Goal: Information Seeking & Learning: Learn about a topic

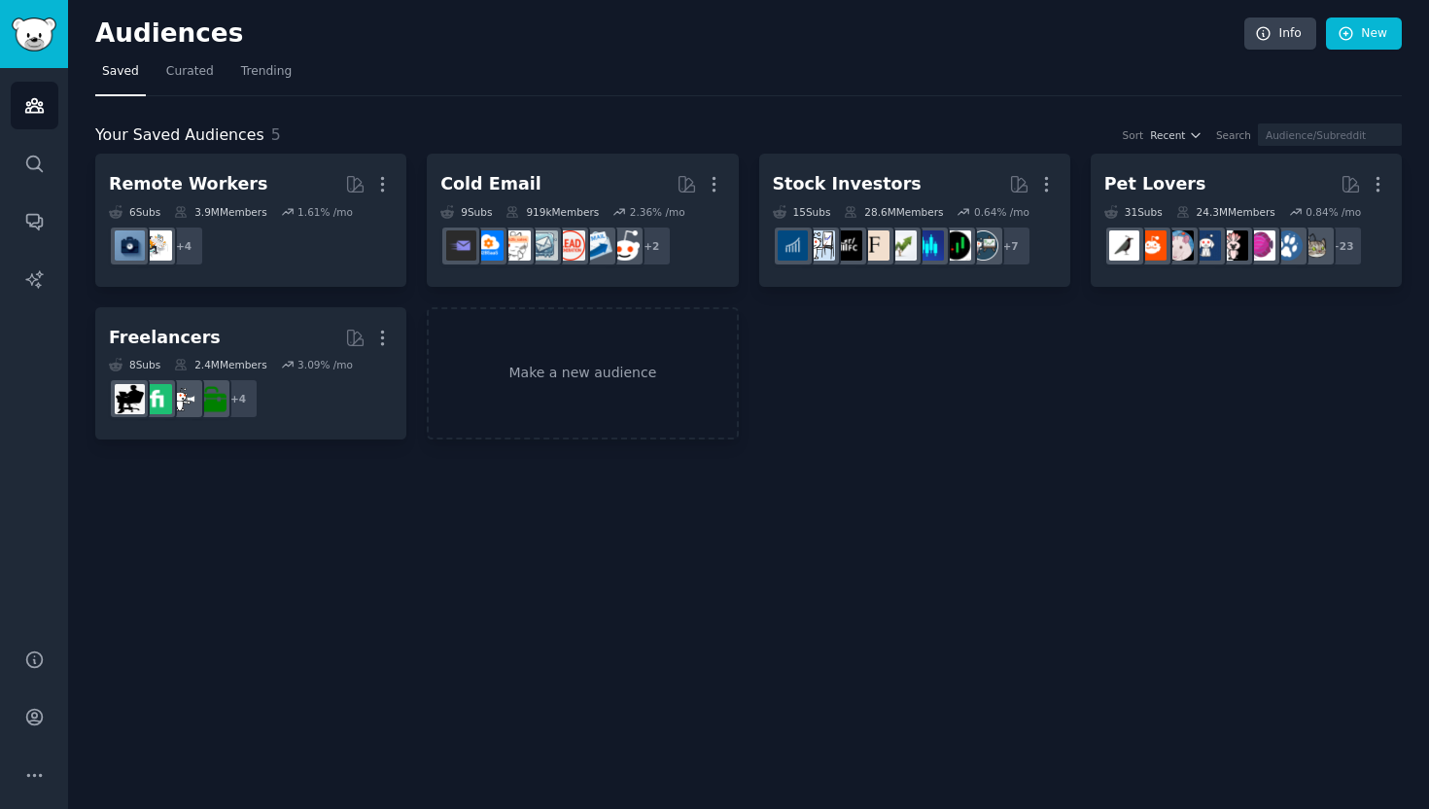
click at [375, 332] on icon "button" at bounding box center [382, 338] width 20 height 20
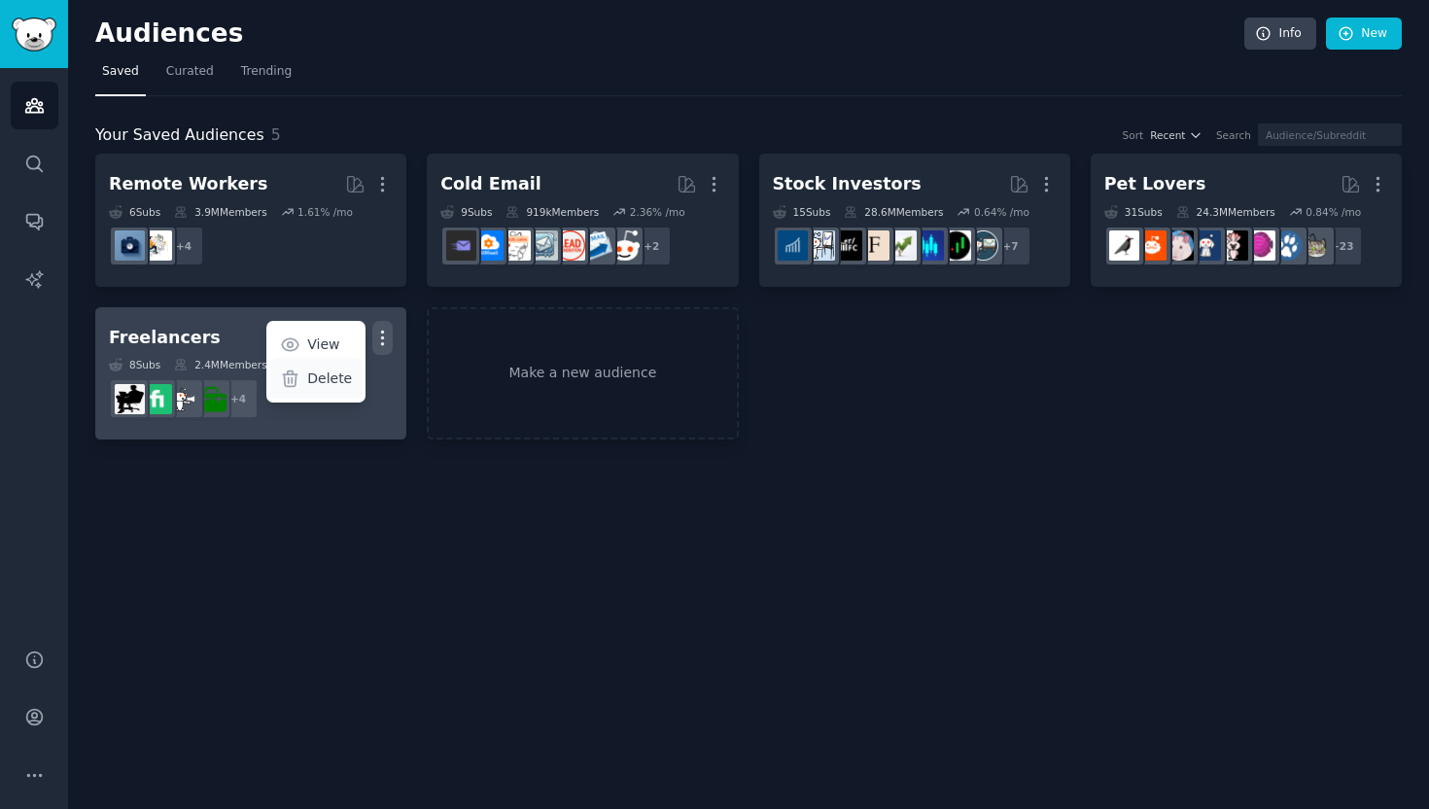
click at [349, 381] on p "Delete" at bounding box center [329, 378] width 45 height 20
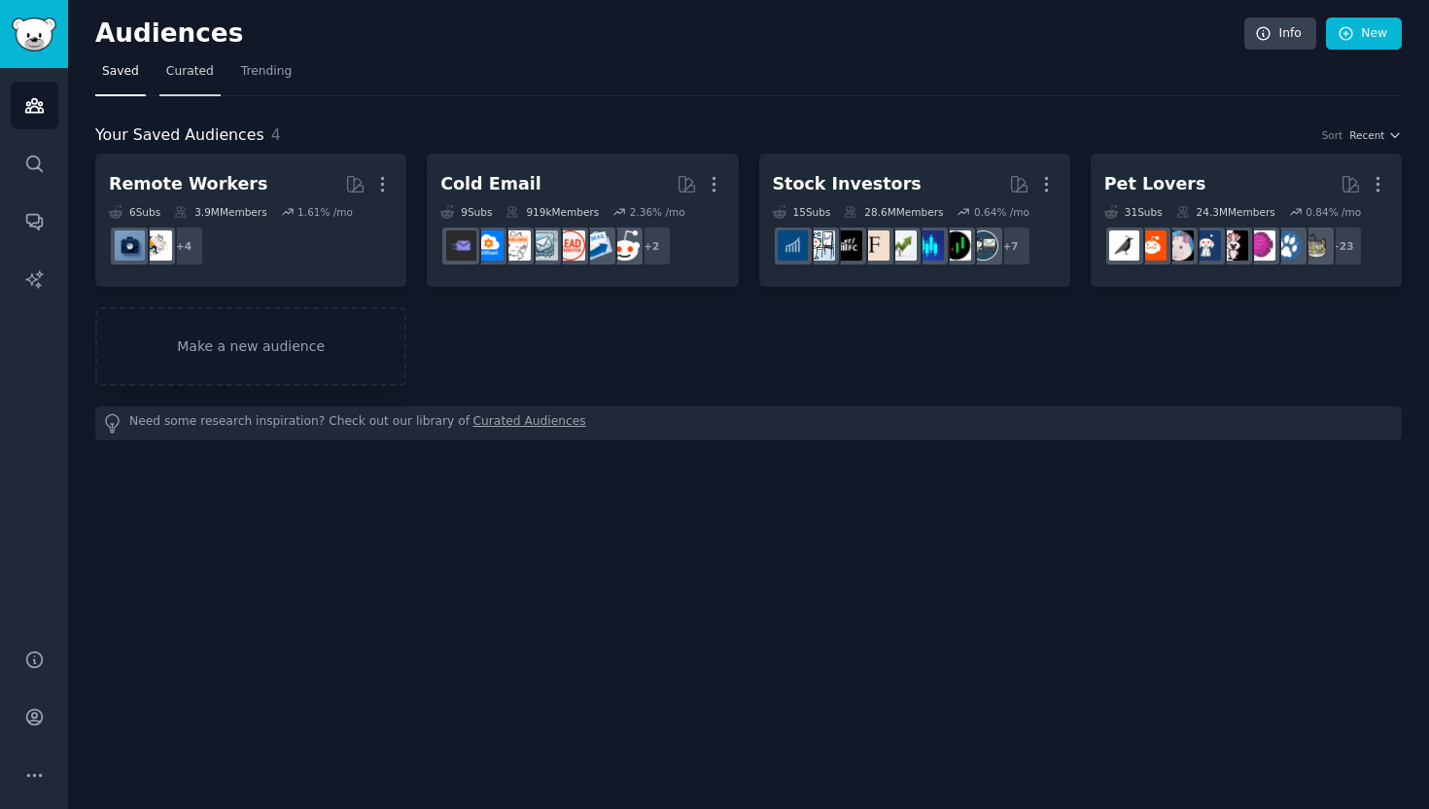
click at [185, 73] on span "Curated" at bounding box center [190, 71] width 48 height 17
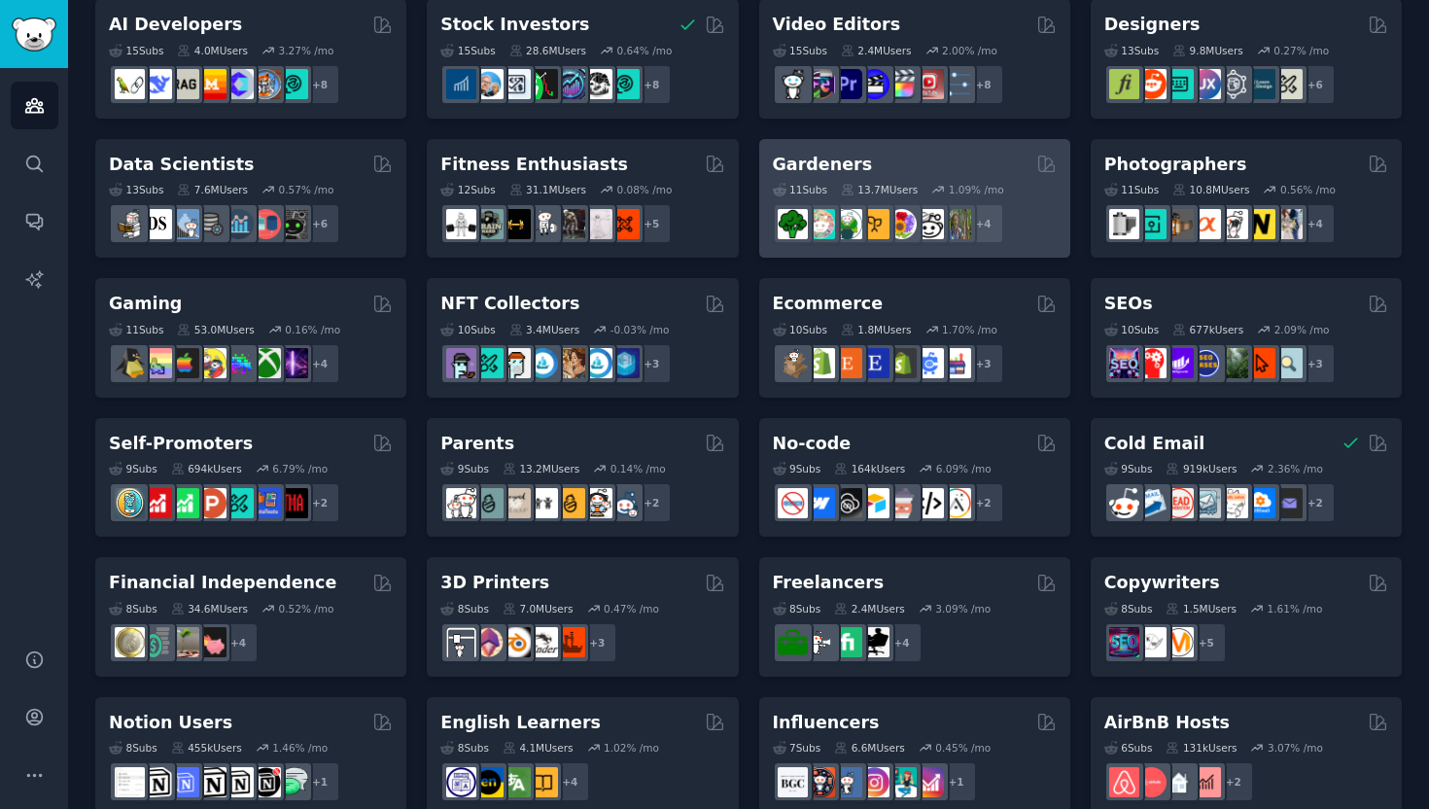
scroll to position [746, 0]
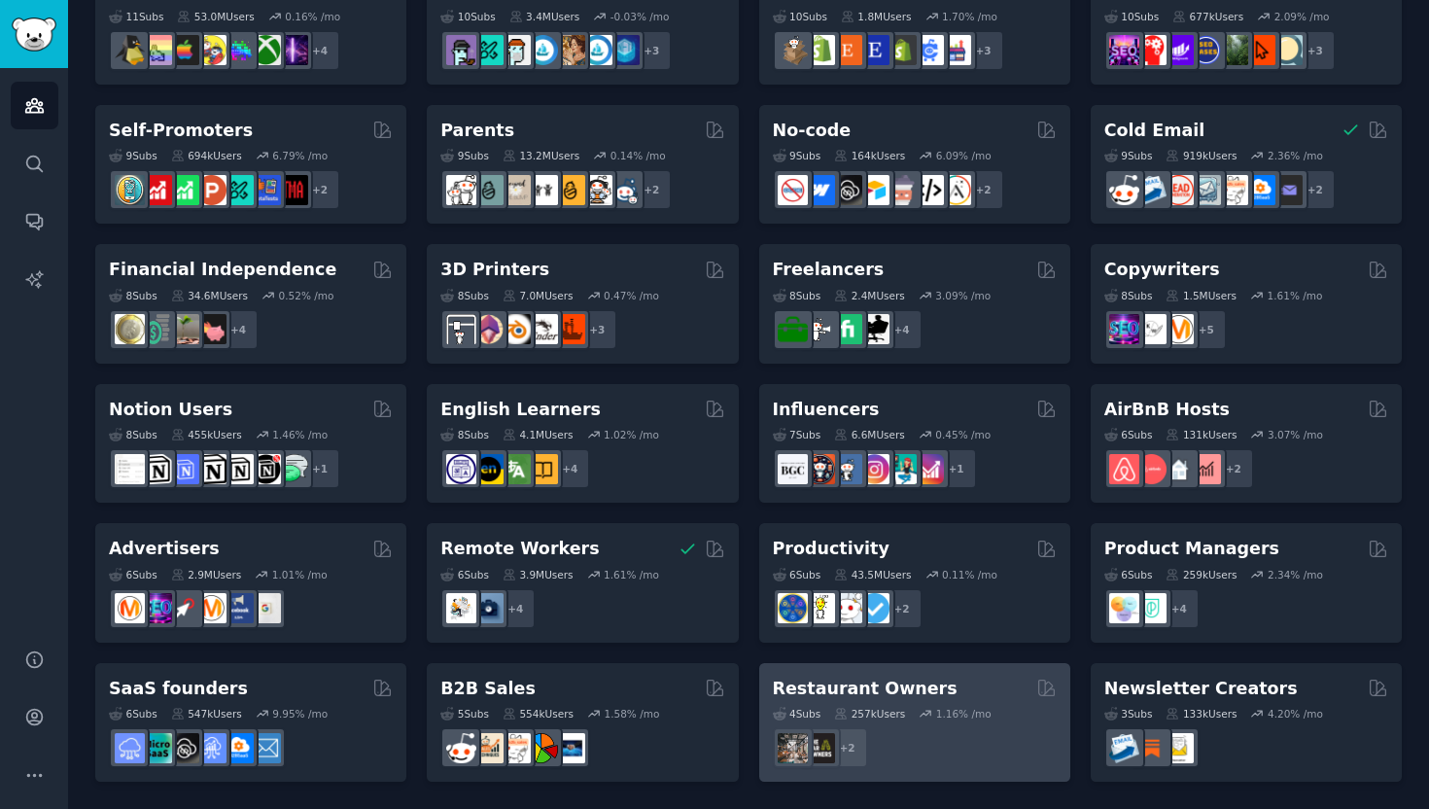
click at [916, 695] on h2 "Restaurant Owners" at bounding box center [865, 688] width 185 height 24
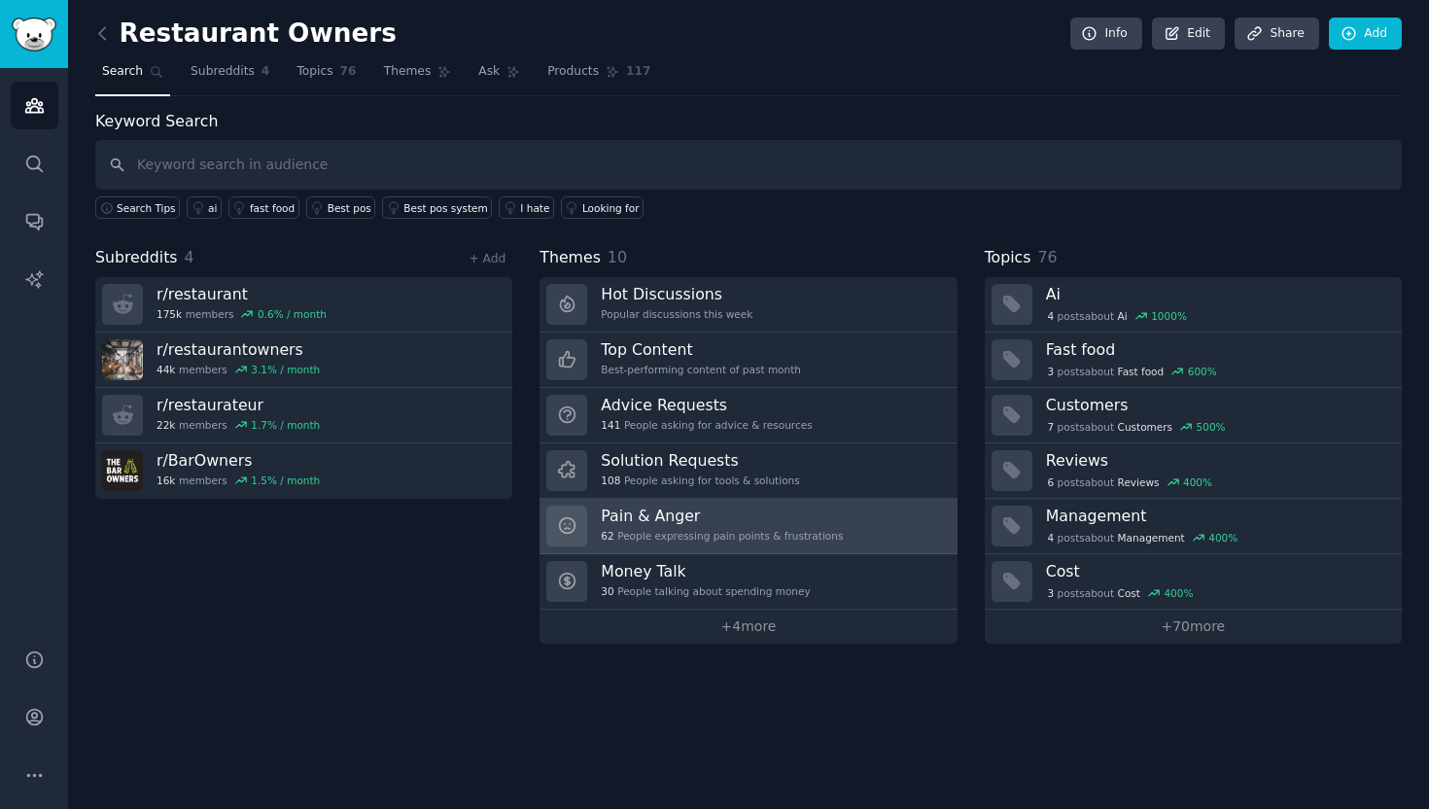
click at [700, 502] on link "Pain & Anger 62 People expressing pain points & frustrations" at bounding box center [747, 526] width 417 height 55
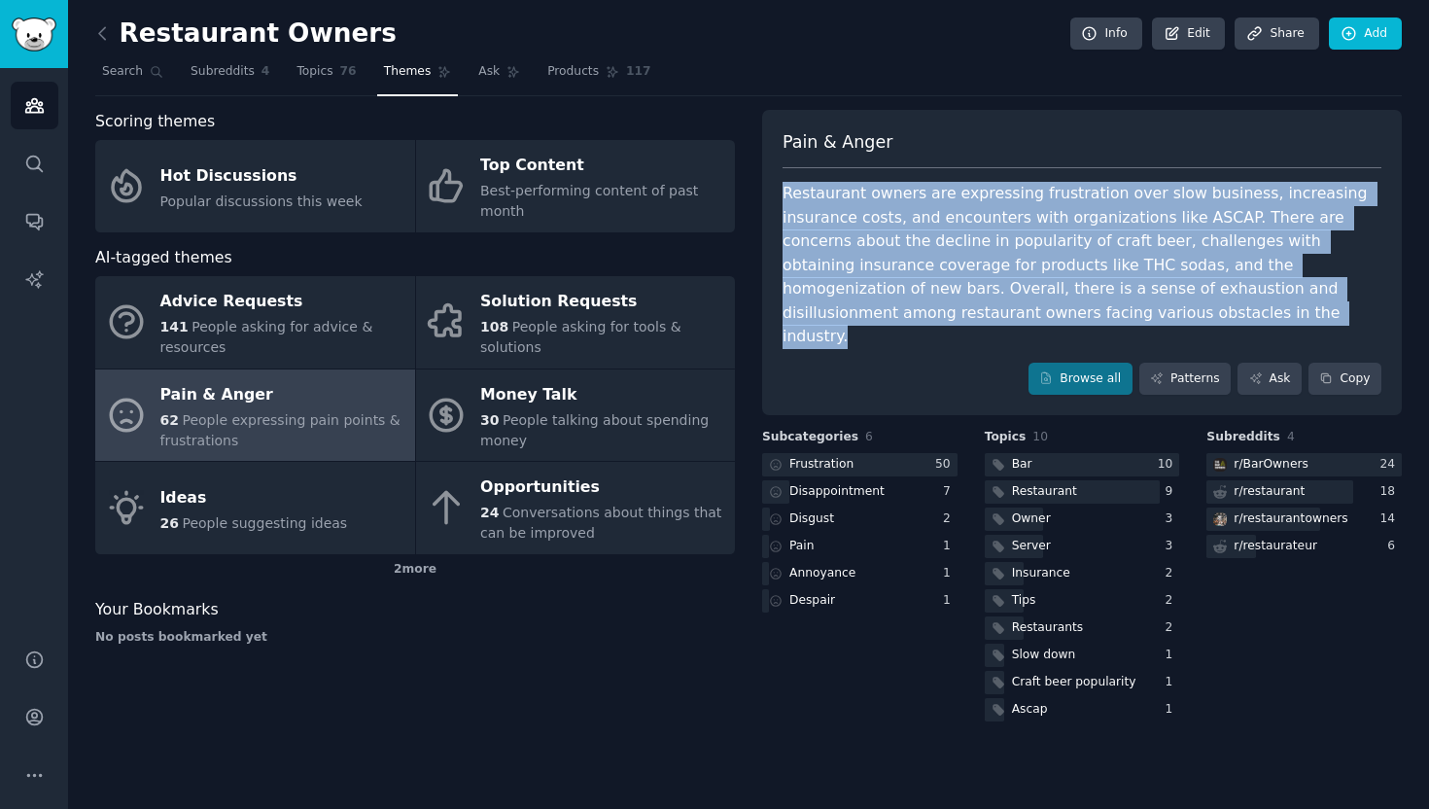
drag, startPoint x: 960, startPoint y: 324, endPoint x: 773, endPoint y: 191, distance: 229.5
click at [773, 191] on div "Pain & Anger Restaurant owners are expressing frustration over slow business, i…" at bounding box center [1082, 263] width 640 height 306
copy div "Restaurant owners are expressing frustration over slow business, increasing ins…"
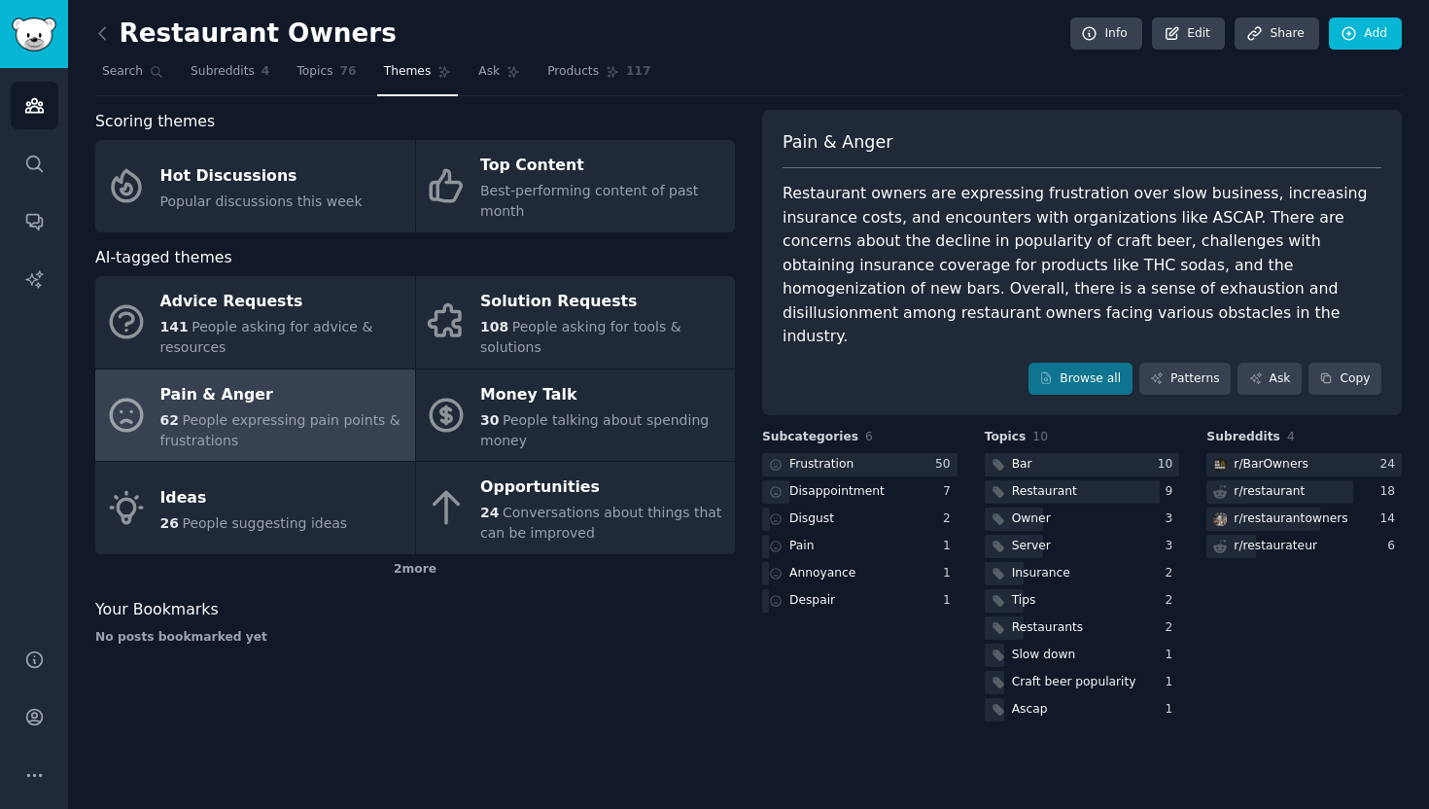
click at [906, 267] on div "Restaurant owners are expressing frustration over slow business, increasing ins…" at bounding box center [1081, 265] width 599 height 167
drag, startPoint x: 986, startPoint y: 259, endPoint x: 902, endPoint y: 259, distance: 83.6
click at [902, 259] on div "Restaurant owners are expressing frustration over slow business, increasing ins…" at bounding box center [1081, 265] width 599 height 167
click at [905, 278] on div "Restaurant owners are expressing frustration over slow business, increasing ins…" at bounding box center [1081, 265] width 599 height 167
drag, startPoint x: 949, startPoint y: 254, endPoint x: 1115, endPoint y: 267, distance: 166.8
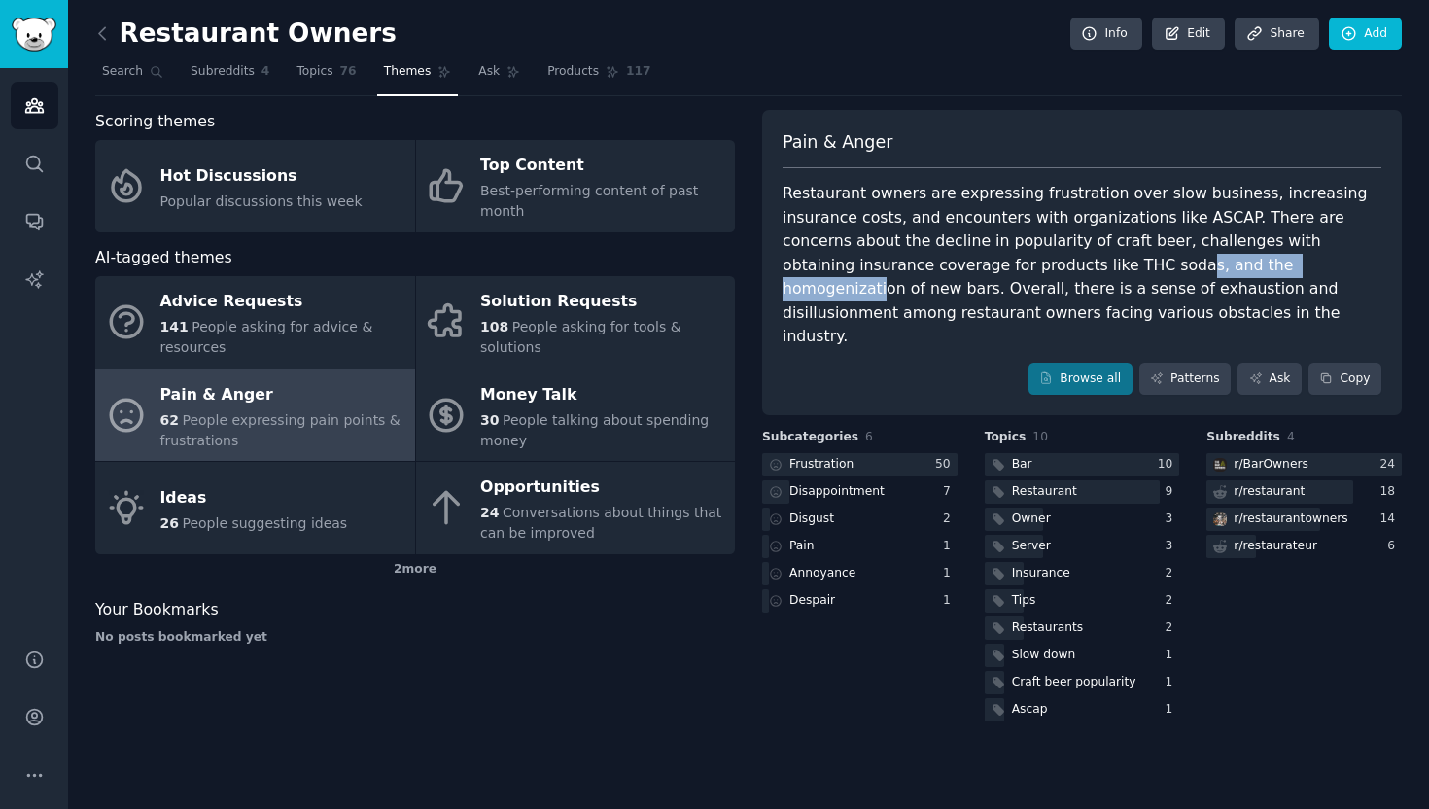
click at [1115, 268] on div "Restaurant owners are expressing frustration over slow business, increasing ins…" at bounding box center [1081, 265] width 599 height 167
click at [1185, 269] on div "Restaurant owners are expressing frustration over slow business, increasing ins…" at bounding box center [1081, 265] width 599 height 167
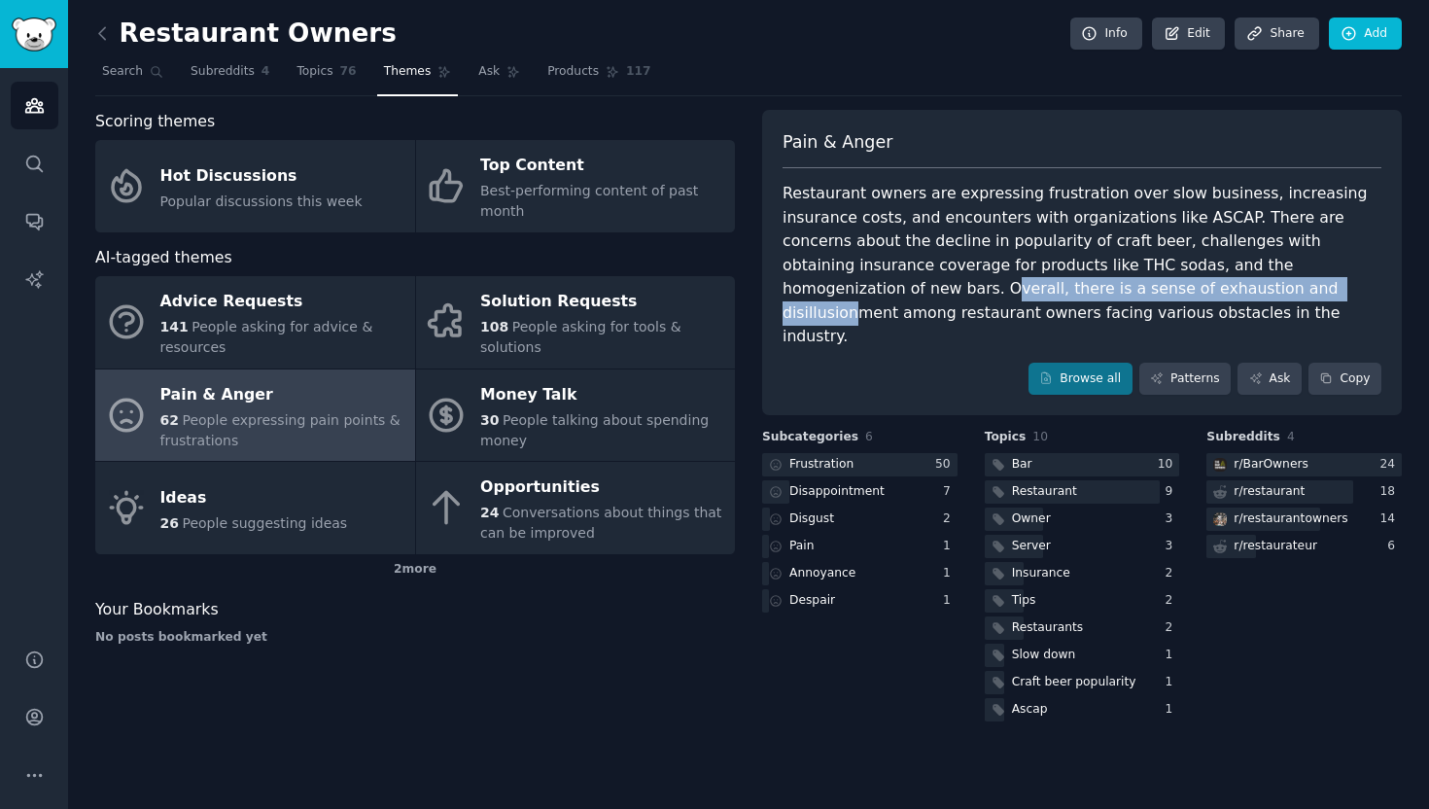
drag, startPoint x: 1232, startPoint y: 266, endPoint x: 1019, endPoint y: 278, distance: 214.1
click at [1020, 278] on div "Restaurant owners are expressing frustration over slow business, increasing ins…" at bounding box center [1081, 265] width 599 height 167
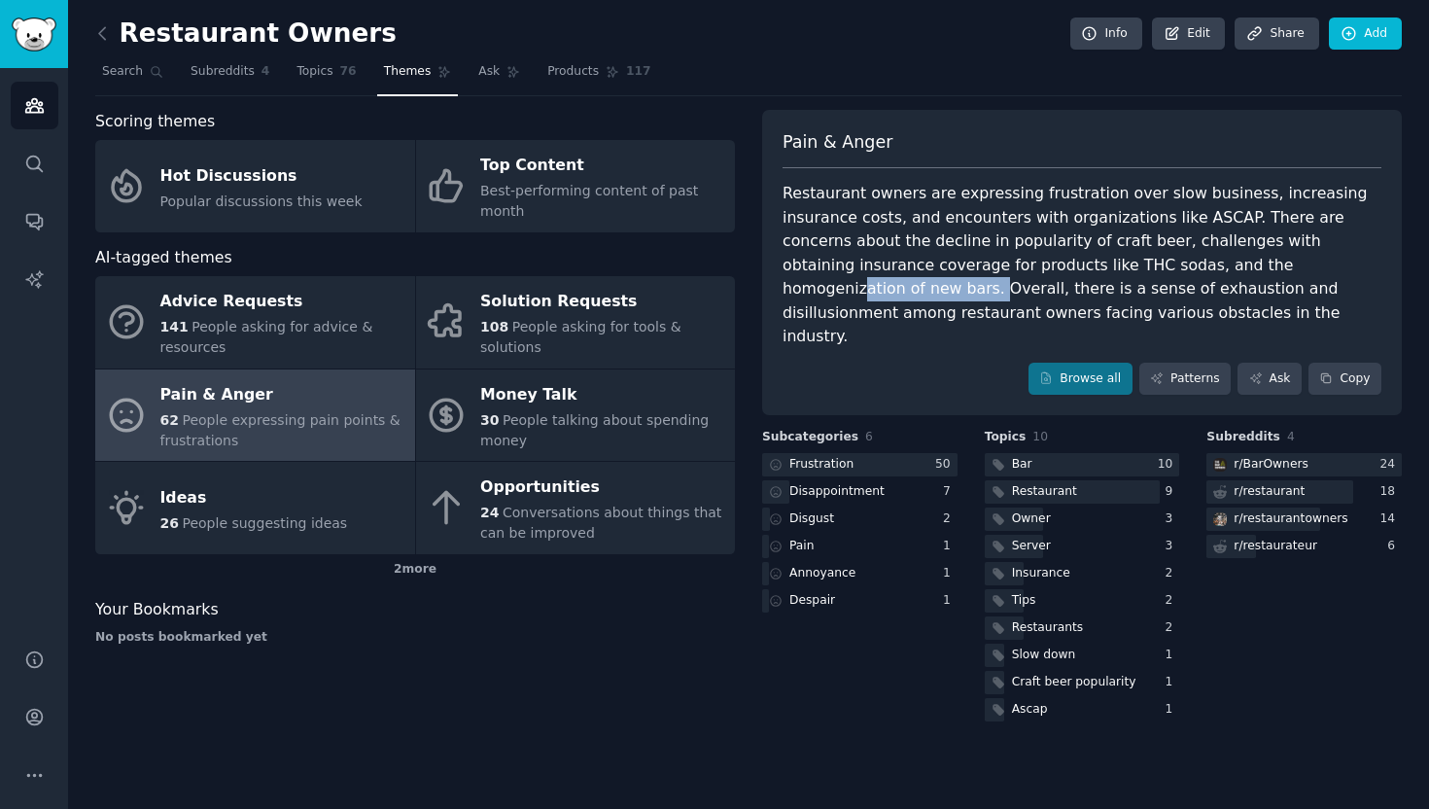
drag, startPoint x: 1095, startPoint y: 259, endPoint x: 1223, endPoint y: 260, distance: 127.3
click at [1223, 260] on div "Restaurant owners are expressing frustration over slow business, increasing ins…" at bounding box center [1081, 265] width 599 height 167
click at [403, 567] on div "2 more" at bounding box center [415, 569] width 640 height 31
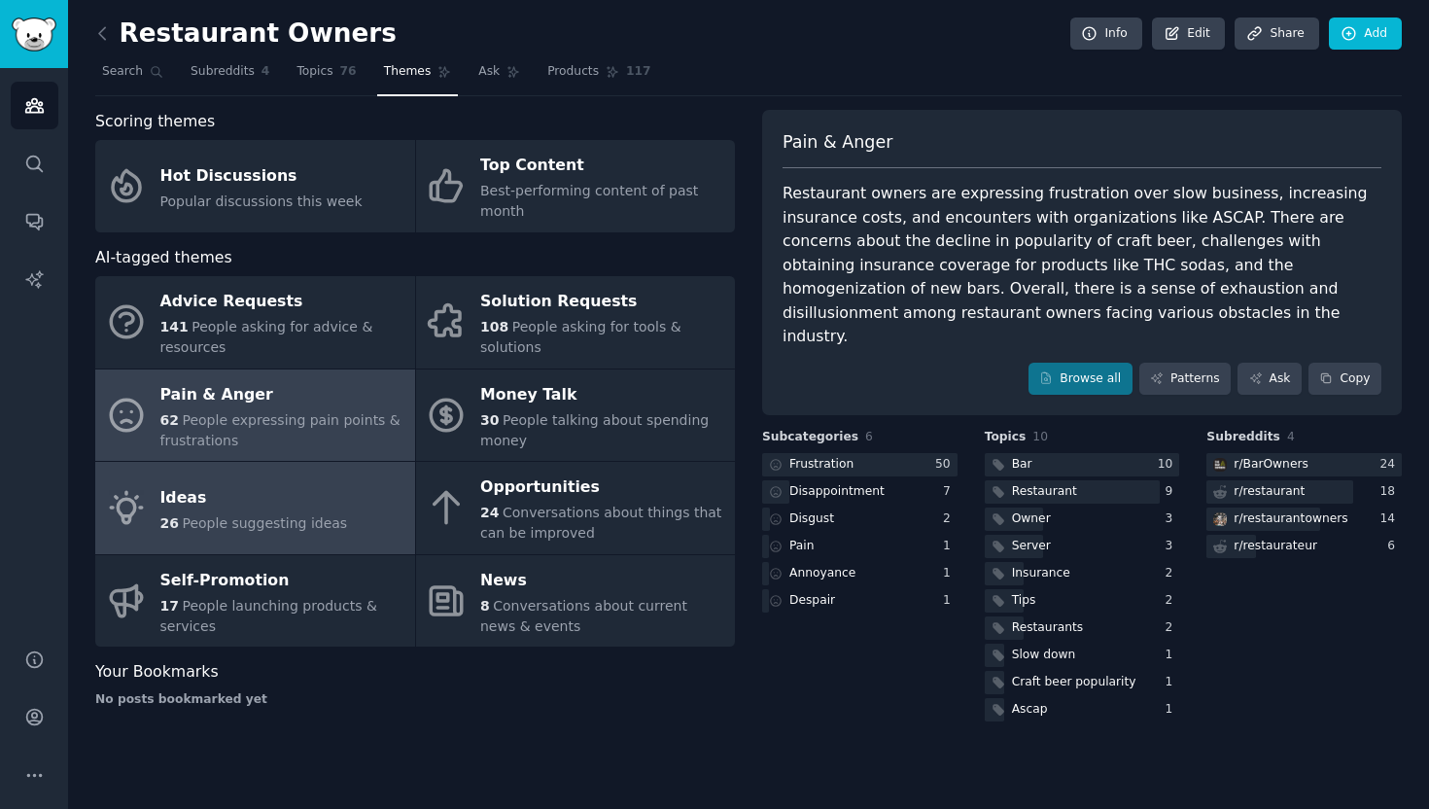
click at [274, 503] on div "Ideas" at bounding box center [254, 497] width 188 height 31
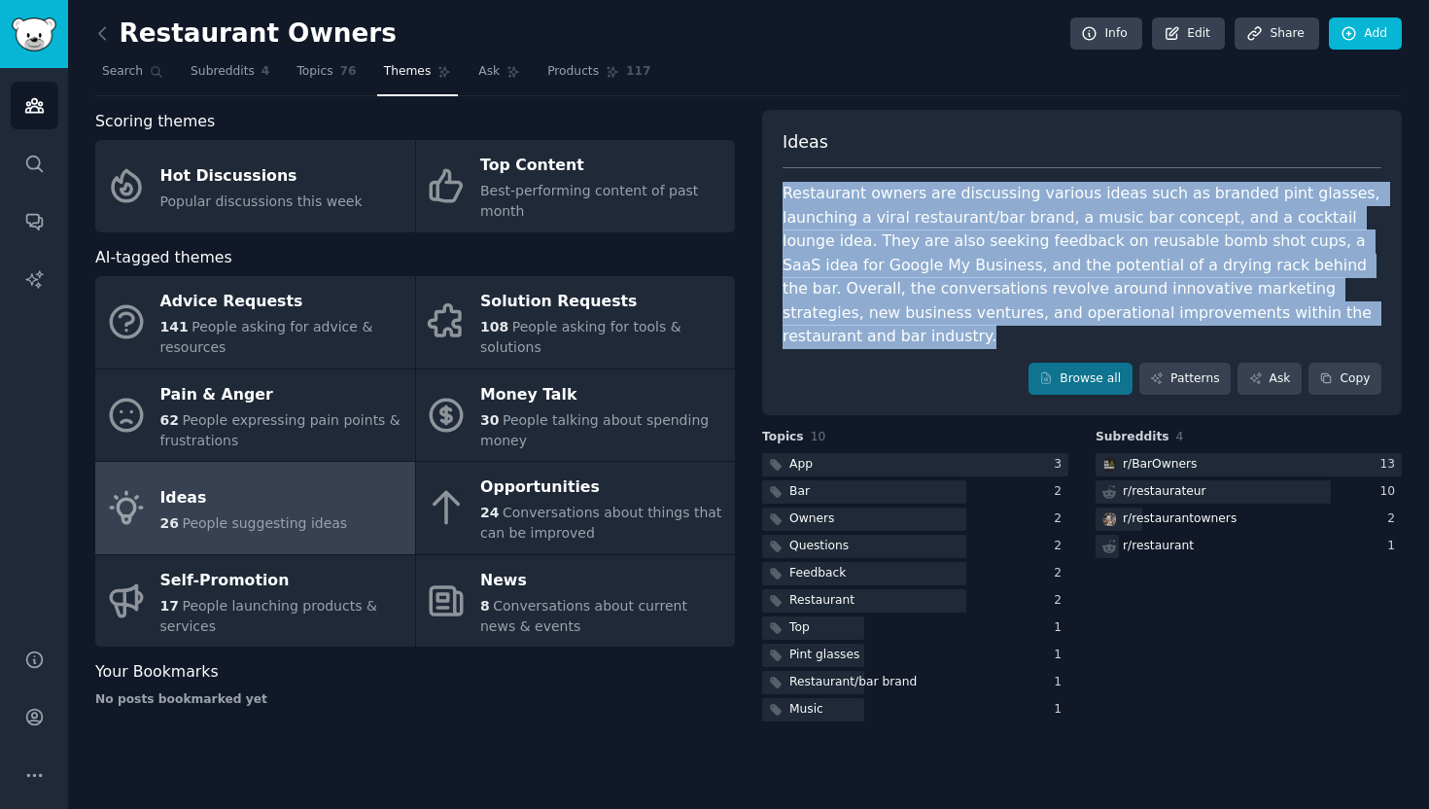
drag, startPoint x: 778, startPoint y: 188, endPoint x: 1296, endPoint y: 313, distance: 532.0
click at [1296, 313] on div "Ideas Restaurant owners are discussing various ideas such as branded pint glass…" at bounding box center [1082, 263] width 640 height 306
copy div "Restaurant owners are discussing various ideas such as branded pint glasses, la…"
click at [334, 84] on link "Topics 76" at bounding box center [326, 76] width 73 height 40
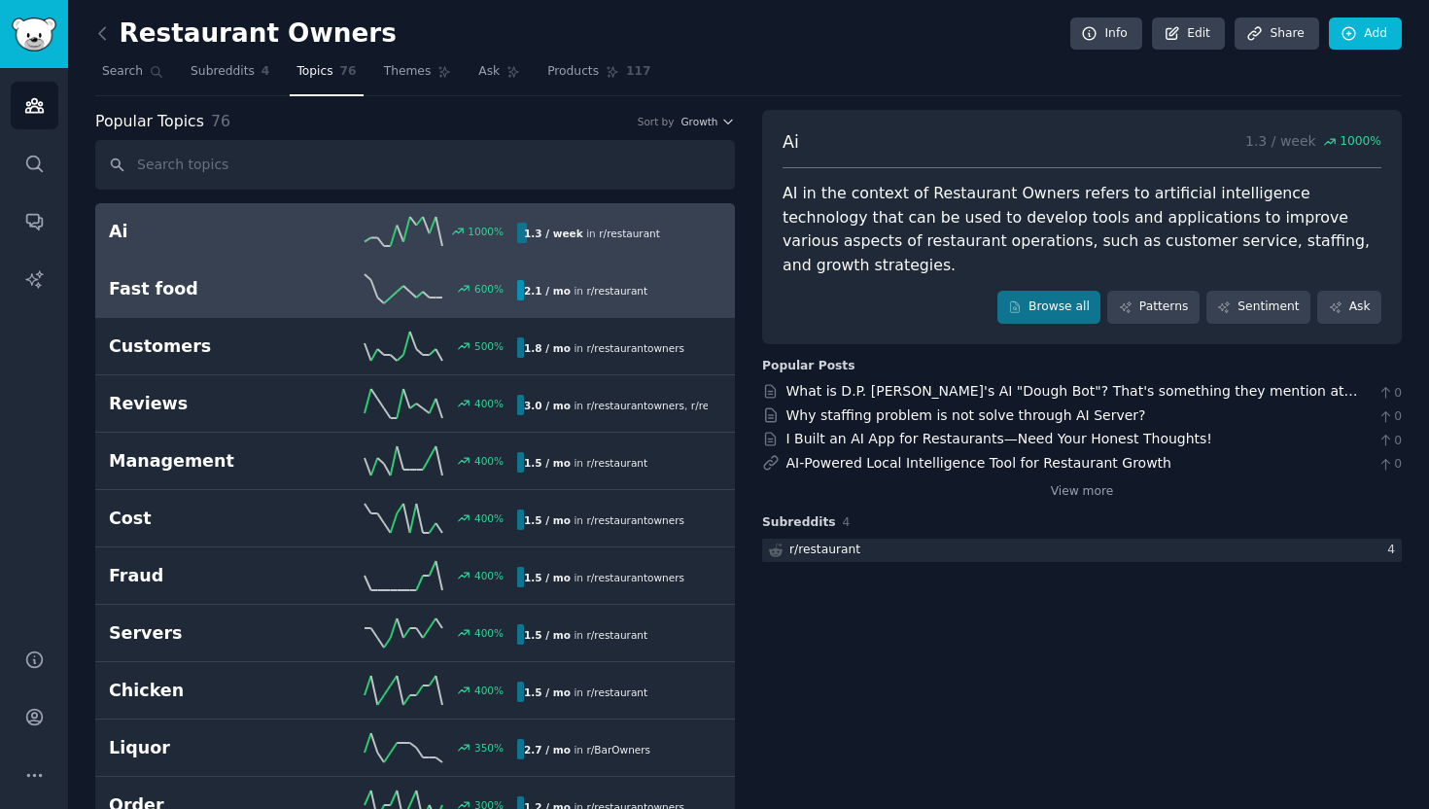
click at [274, 305] on link "Fast food 600 % 2.1 / mo in r/ restaurant" at bounding box center [415, 288] width 640 height 57
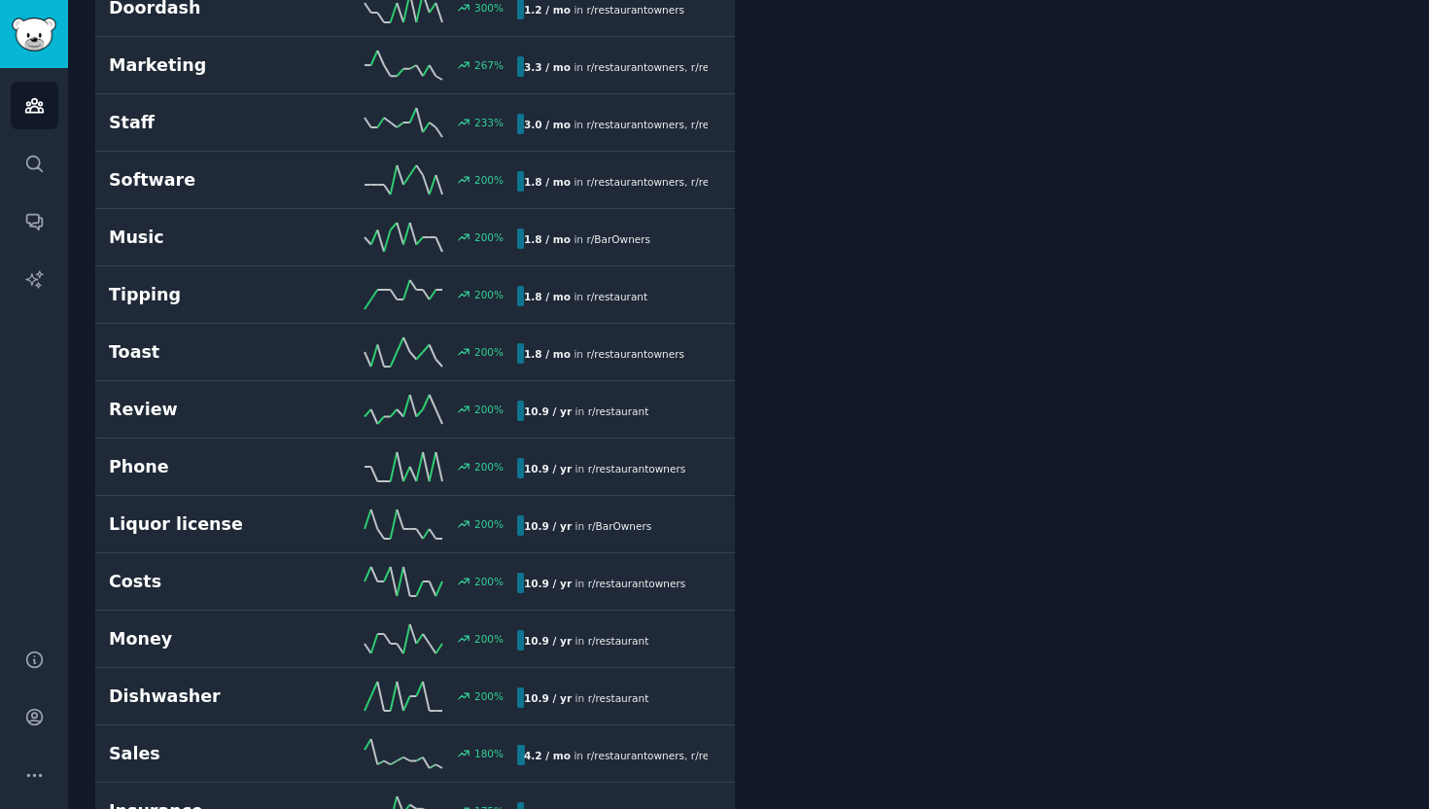
scroll to position [997, 0]
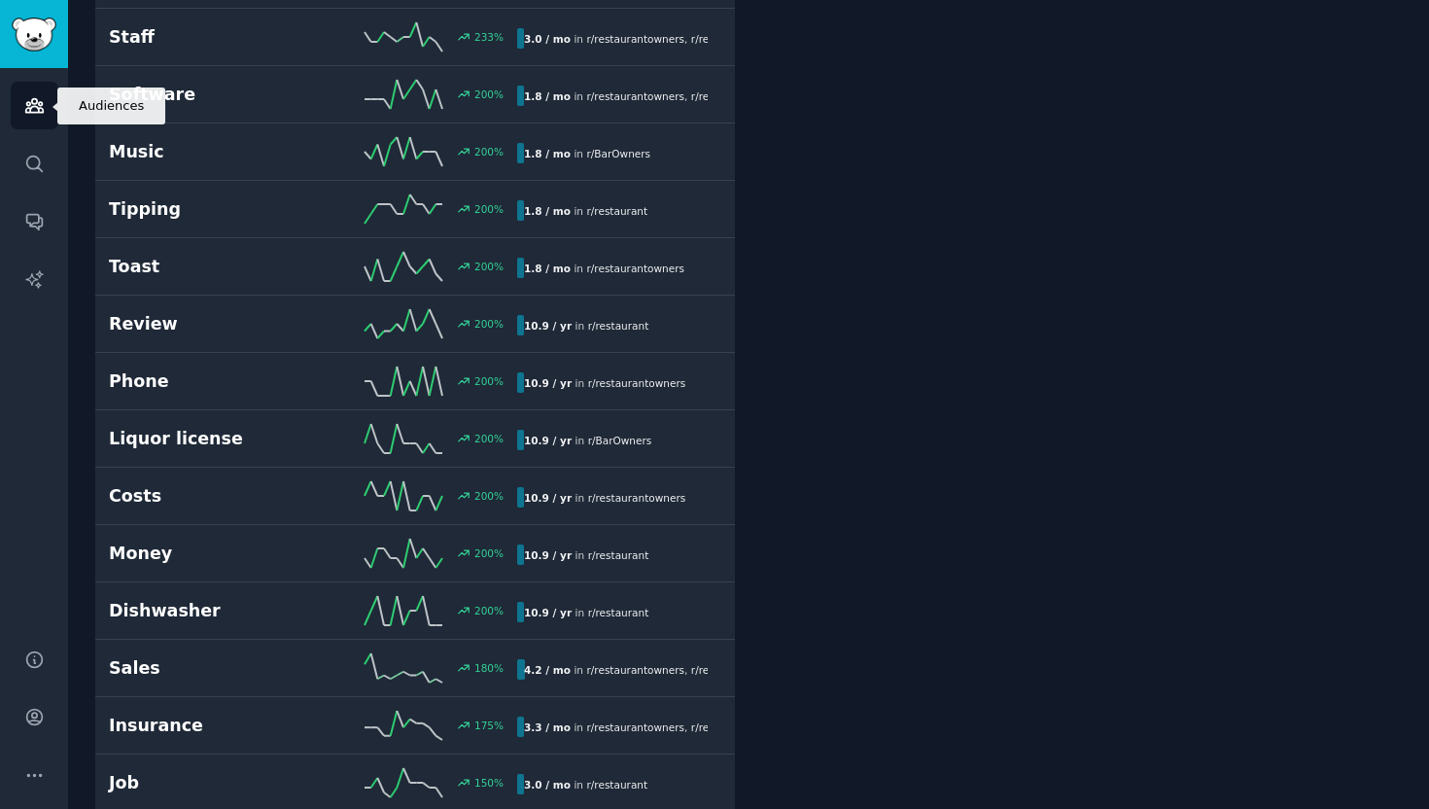
click at [35, 105] on icon "Sidebar" at bounding box center [34, 105] width 20 height 20
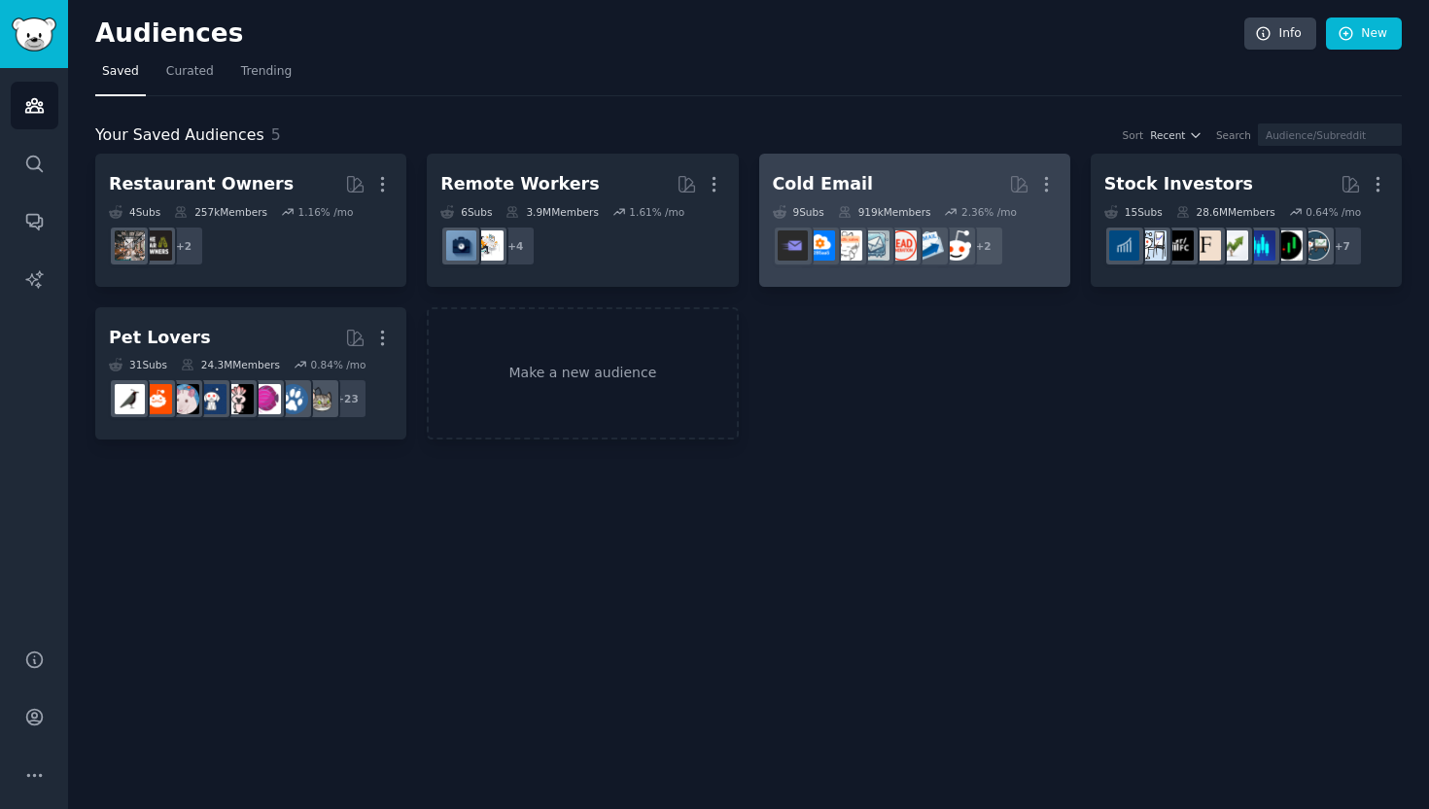
click at [900, 180] on h2 "Cold Email More" at bounding box center [915, 184] width 284 height 34
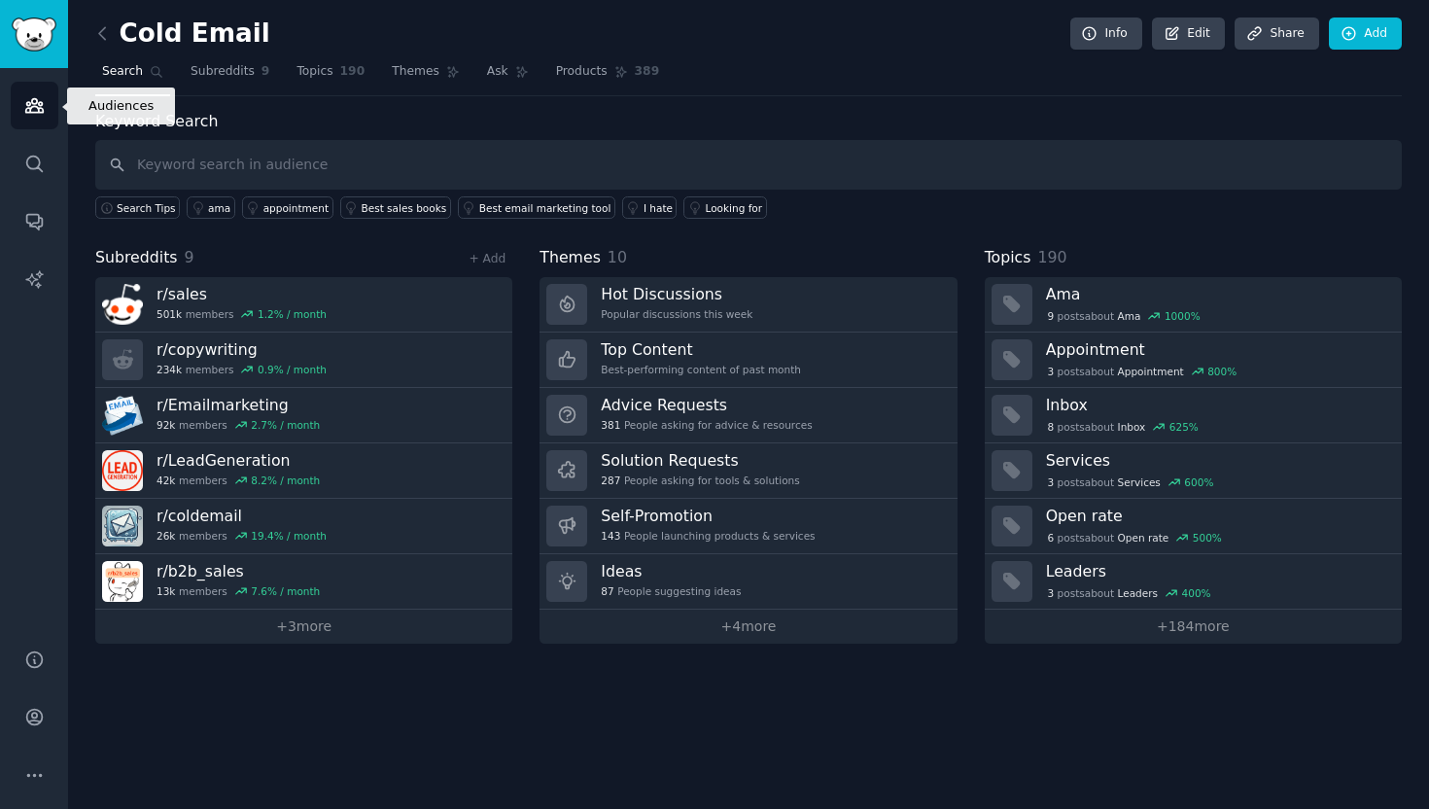
click at [30, 101] on icon "Sidebar" at bounding box center [34, 105] width 20 height 20
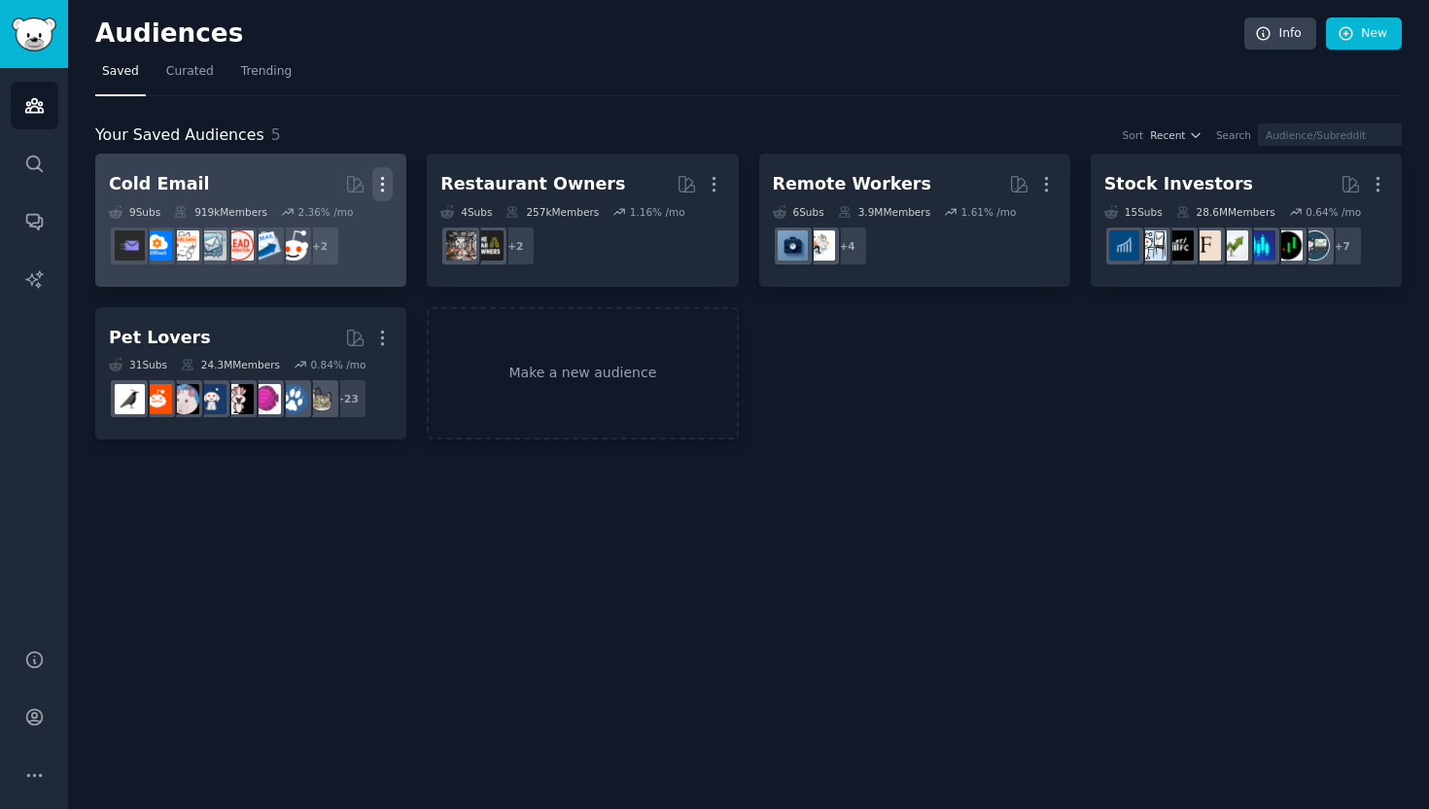
click at [375, 171] on button "More" at bounding box center [382, 184] width 20 height 34
click at [310, 228] on p "Delete" at bounding box center [329, 225] width 45 height 20
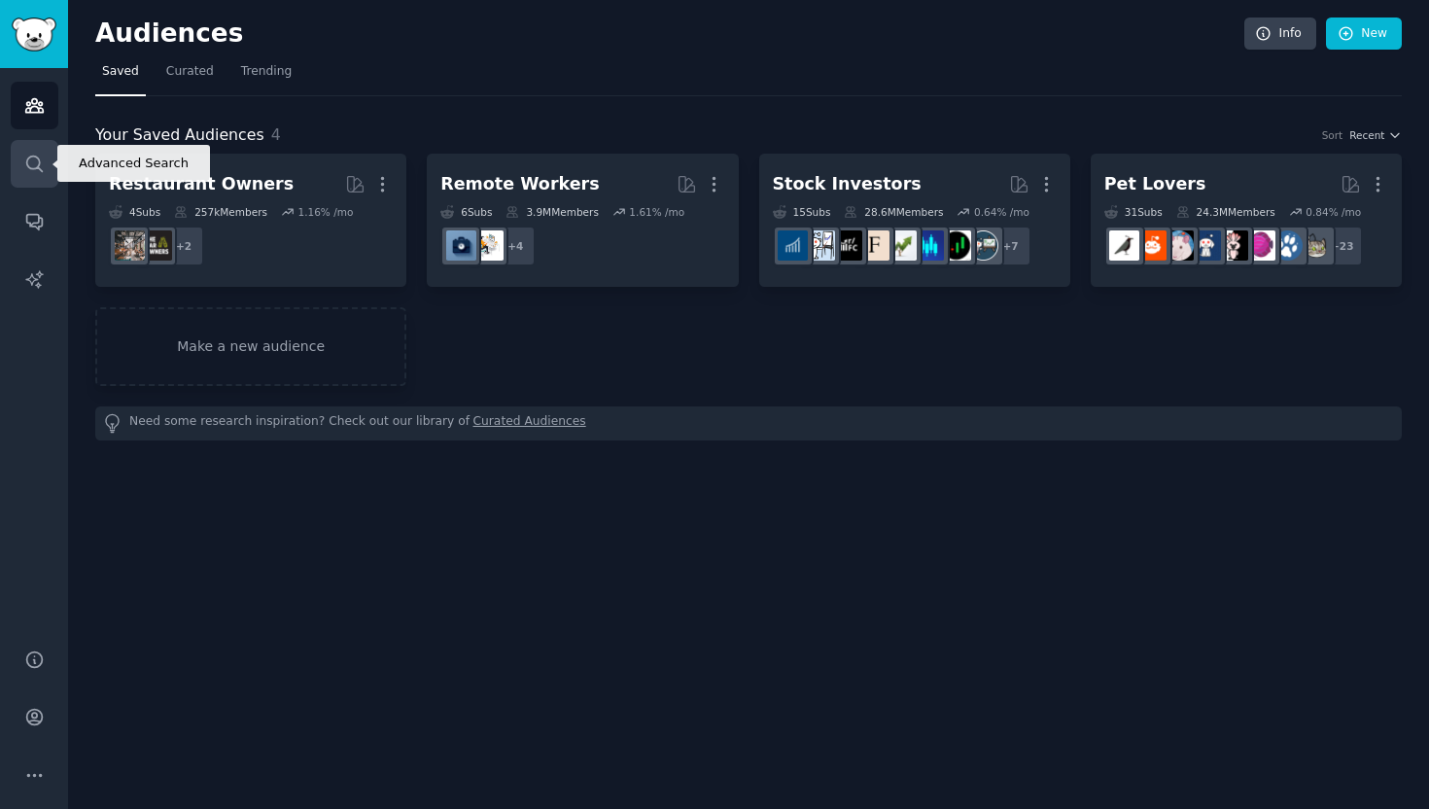
click at [37, 172] on icon "Sidebar" at bounding box center [34, 164] width 20 height 20
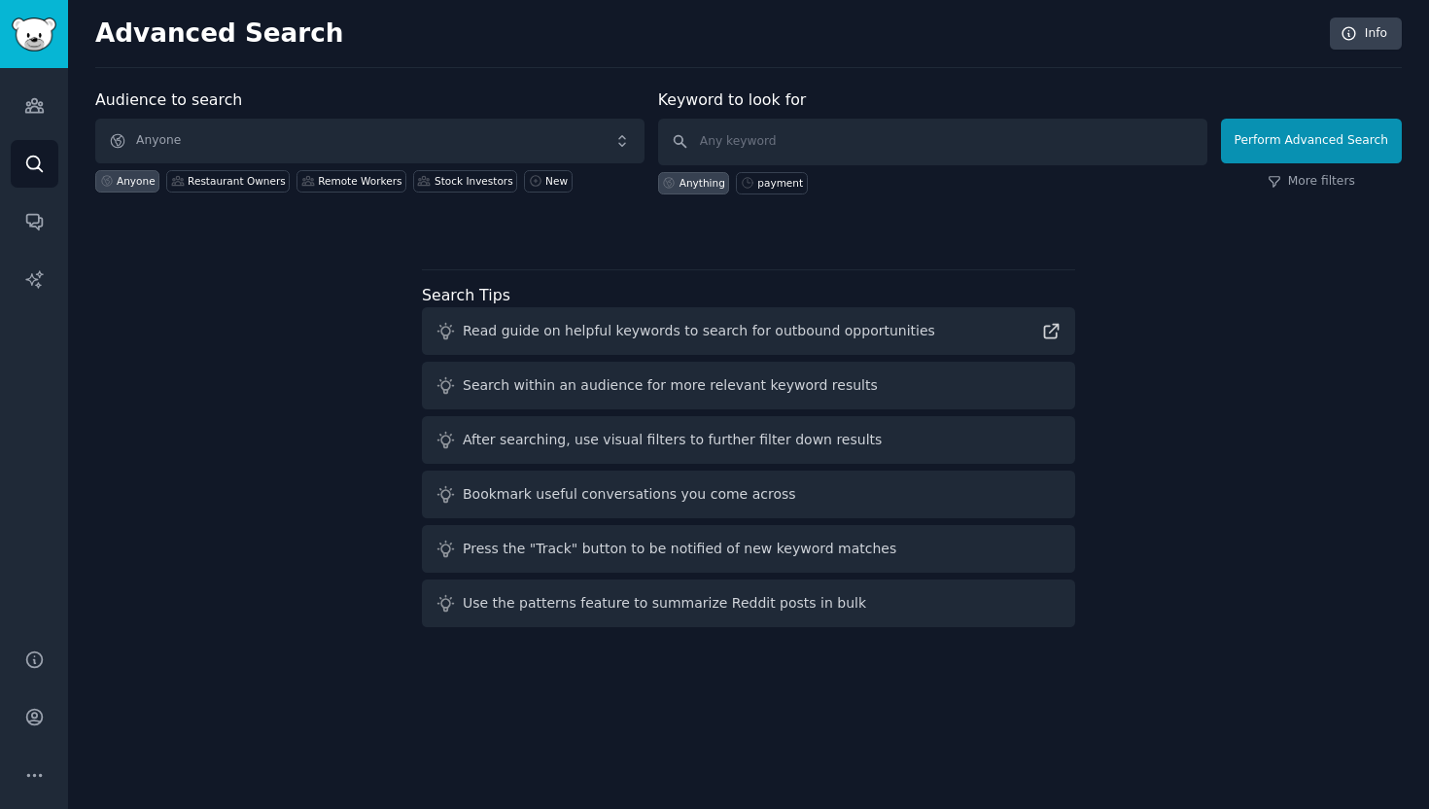
click at [734, 448] on div "After searching, use visual filters to further filter down results" at bounding box center [672, 440] width 419 height 20
click at [1050, 334] on icon at bounding box center [1051, 331] width 20 height 20
click at [14, 162] on link "Search" at bounding box center [35, 164] width 48 height 48
click at [19, 201] on link "Conversations" at bounding box center [35, 221] width 48 height 48
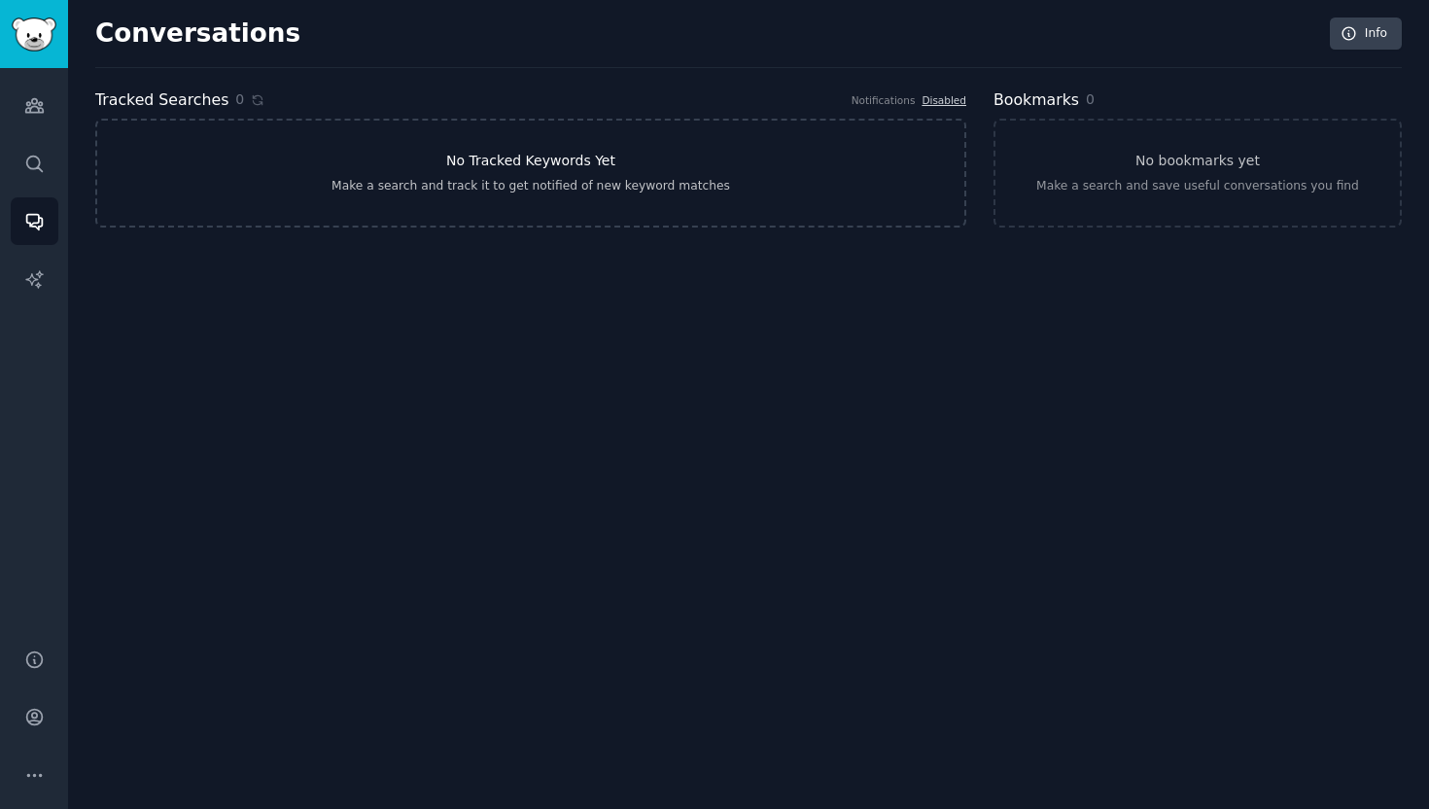
click at [393, 159] on link "No Tracked Keywords Yet Make a search and track it to get notified of new keywo…" at bounding box center [530, 173] width 871 height 109
click at [15, 100] on link "Audiences" at bounding box center [35, 106] width 48 height 48
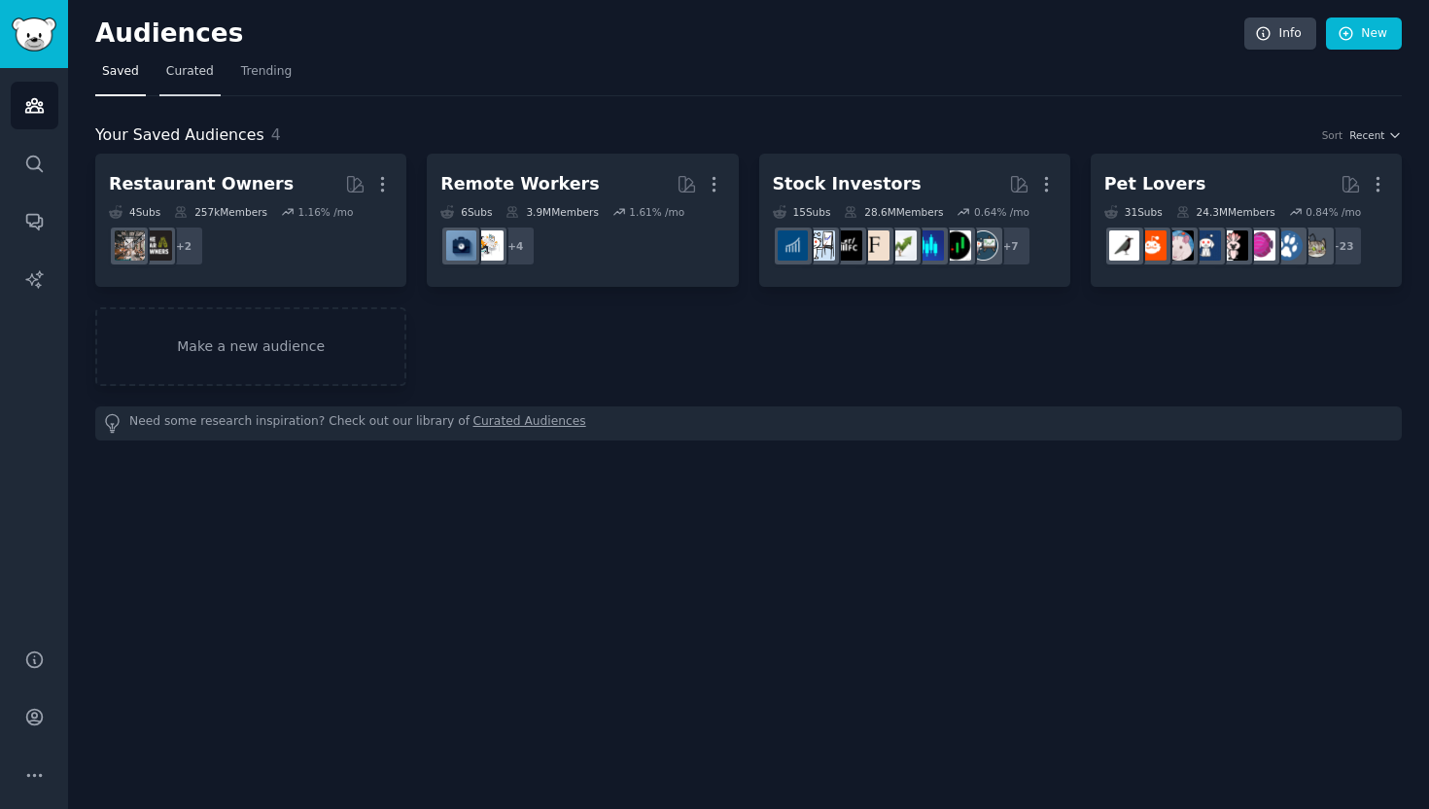
click at [196, 86] on link "Curated" at bounding box center [189, 76] width 61 height 40
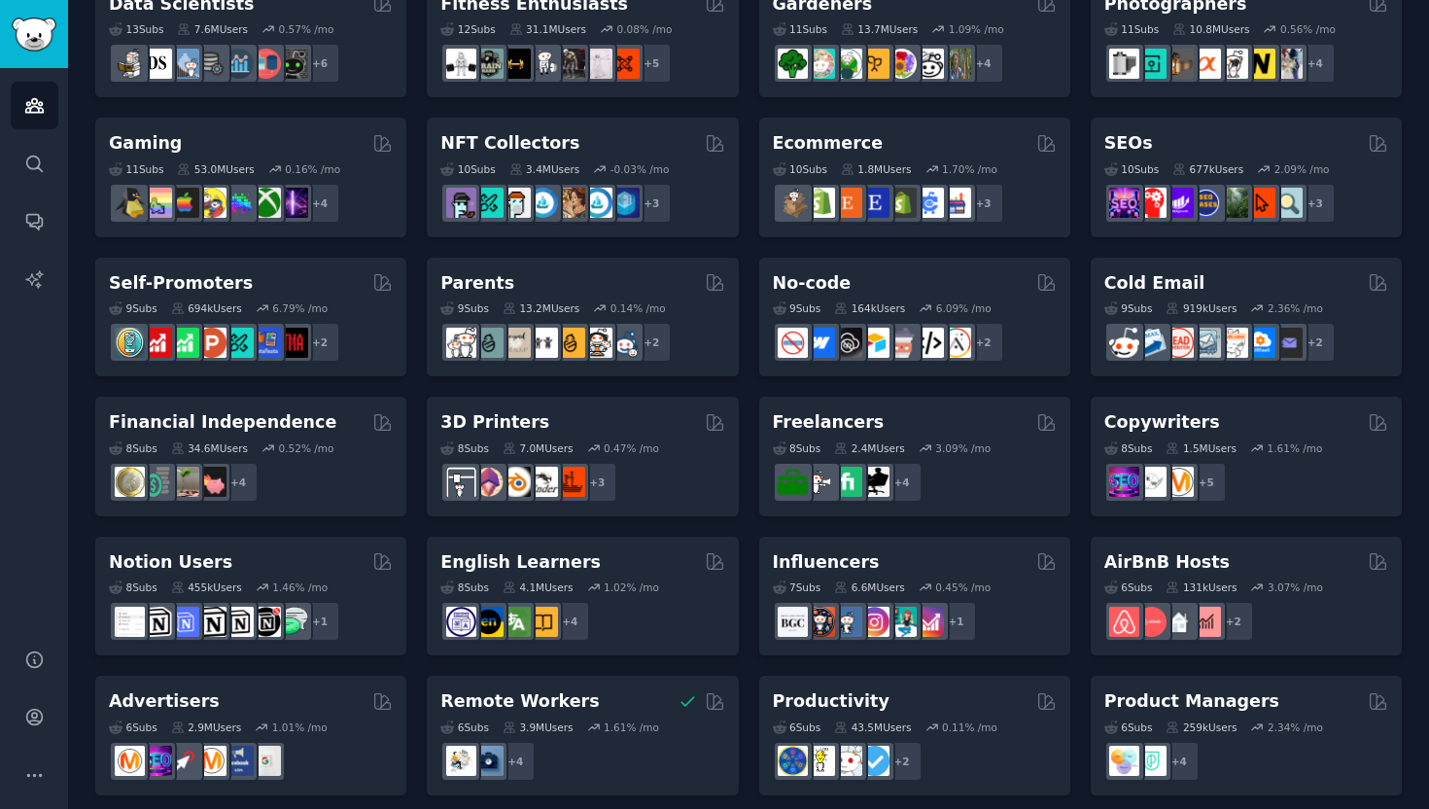
scroll to position [746, 0]
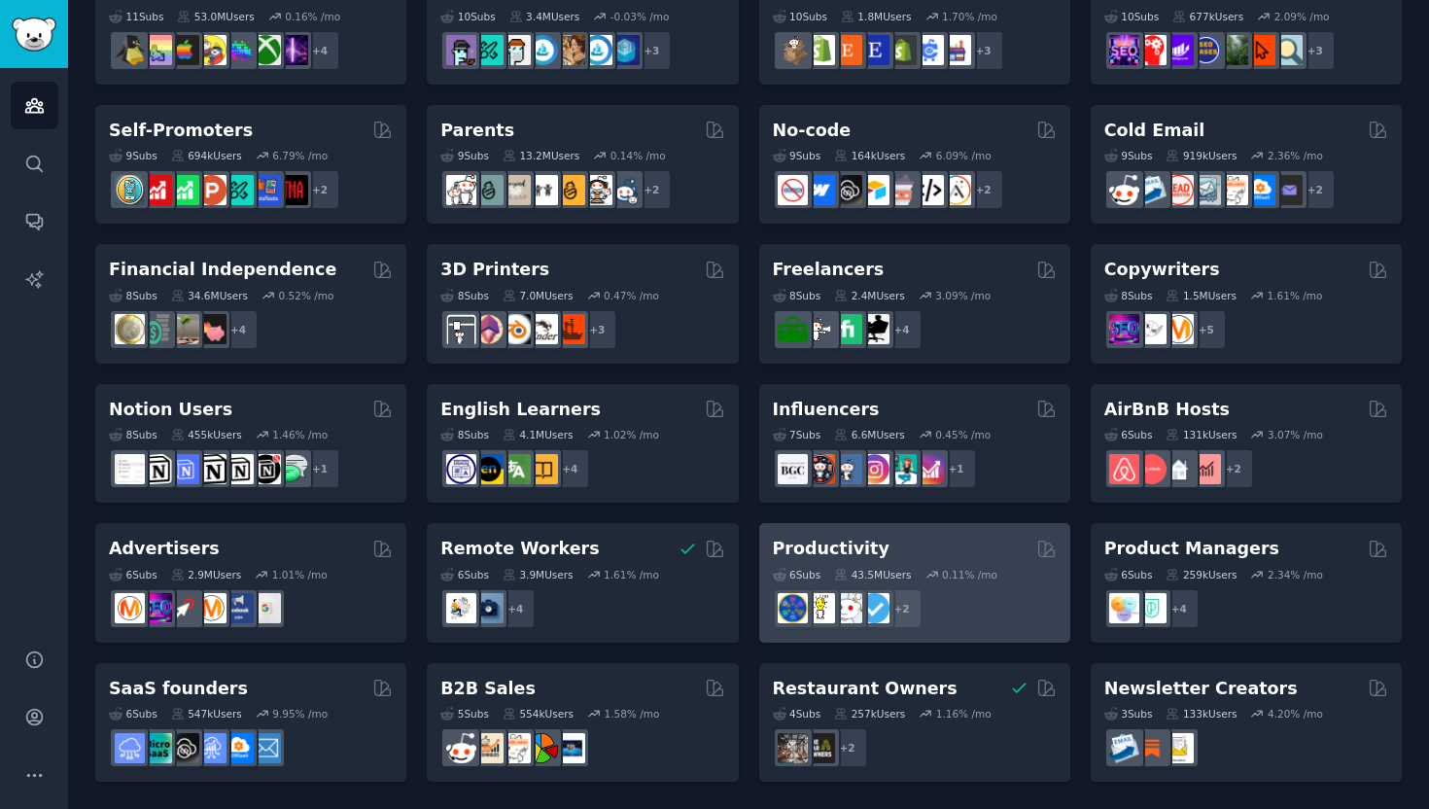
click at [867, 543] on div "Productivity" at bounding box center [915, 548] width 284 height 24
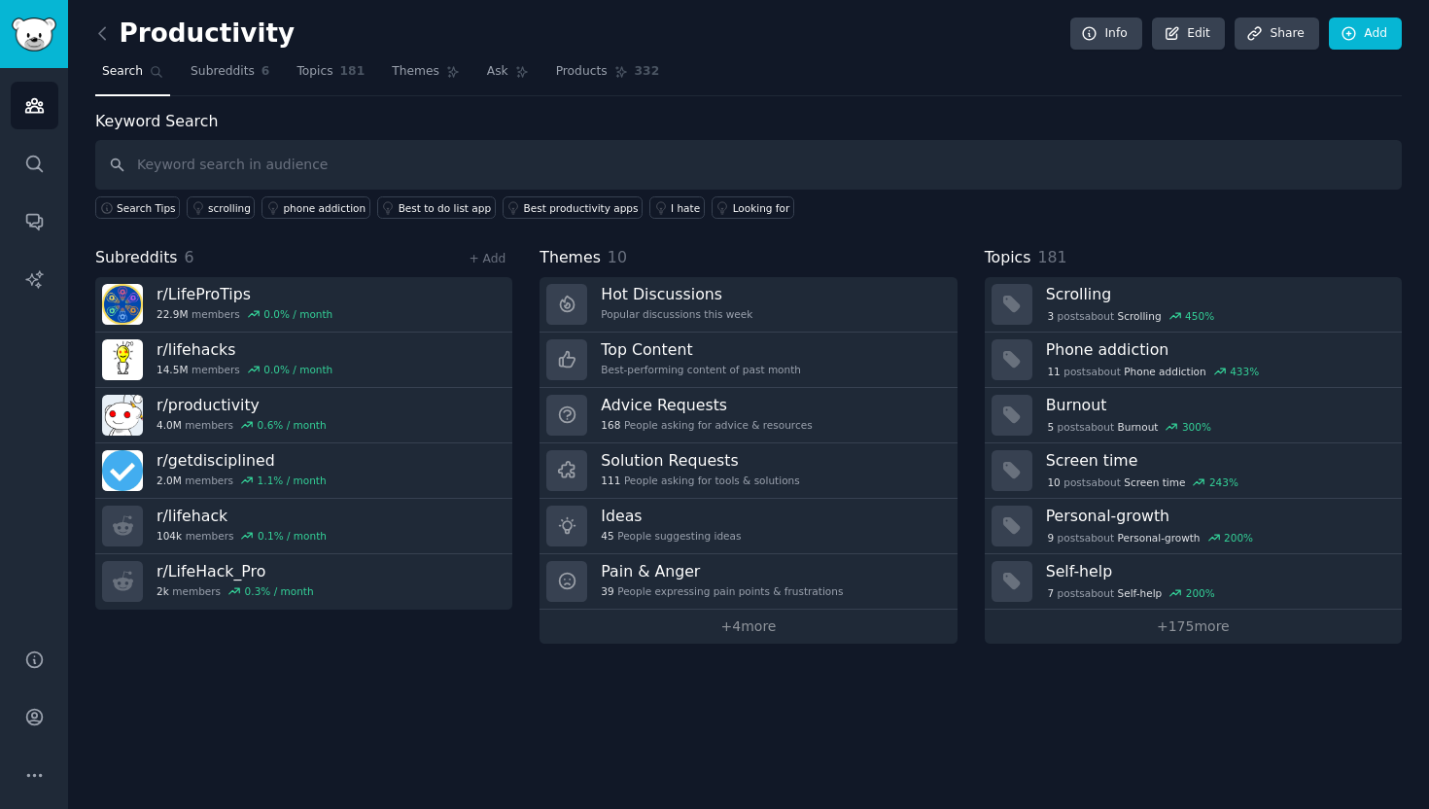
click at [873, 713] on div "Productivity Info Edit Share Add Search Subreddits 6 Topics 181 Themes Ask Prod…" at bounding box center [748, 404] width 1361 height 809
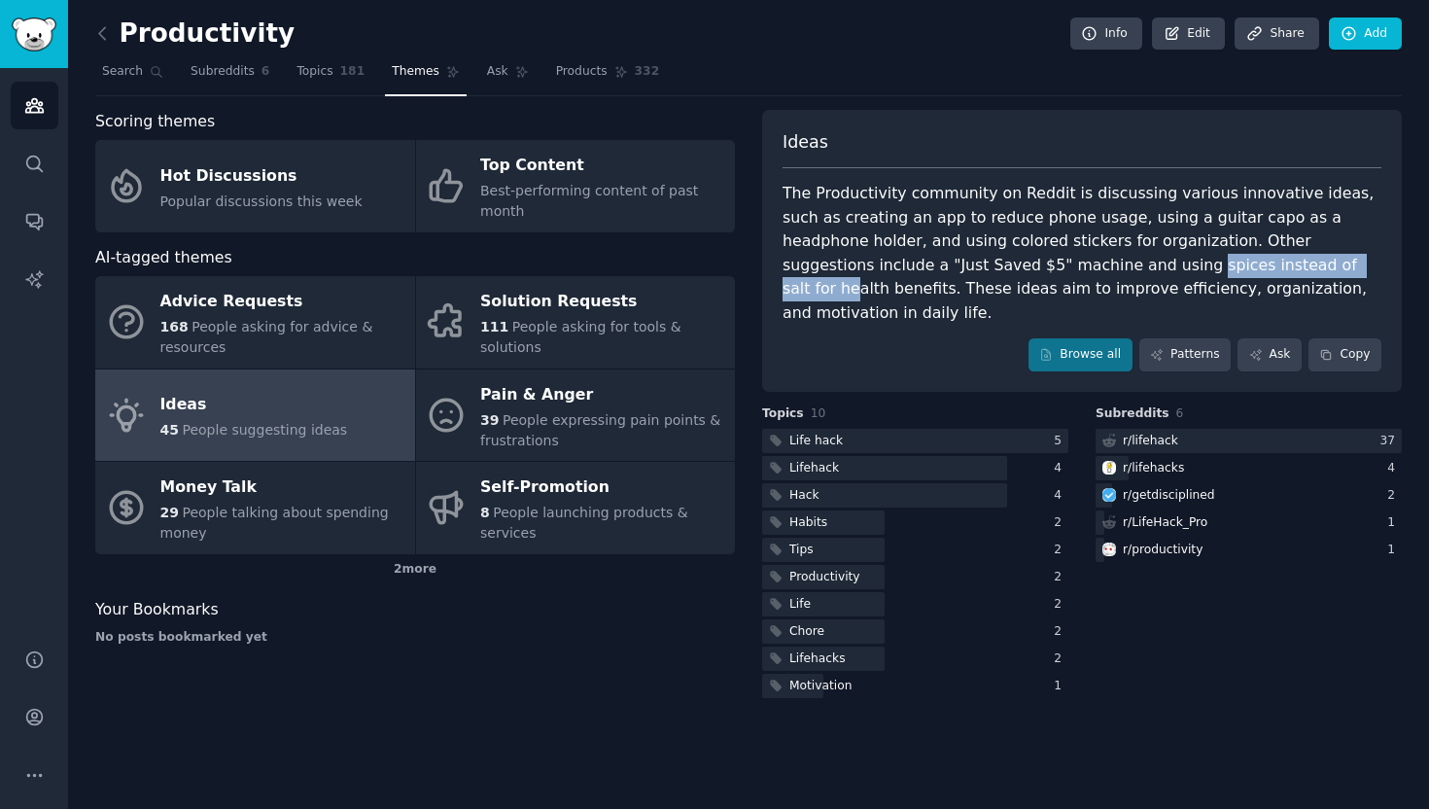
drag, startPoint x: 949, startPoint y: 269, endPoint x: 1137, endPoint y: 269, distance: 188.5
click at [1137, 269] on div "The Productivity community on Reddit is discussing various innovative ideas, su…" at bounding box center [1081, 253] width 599 height 143
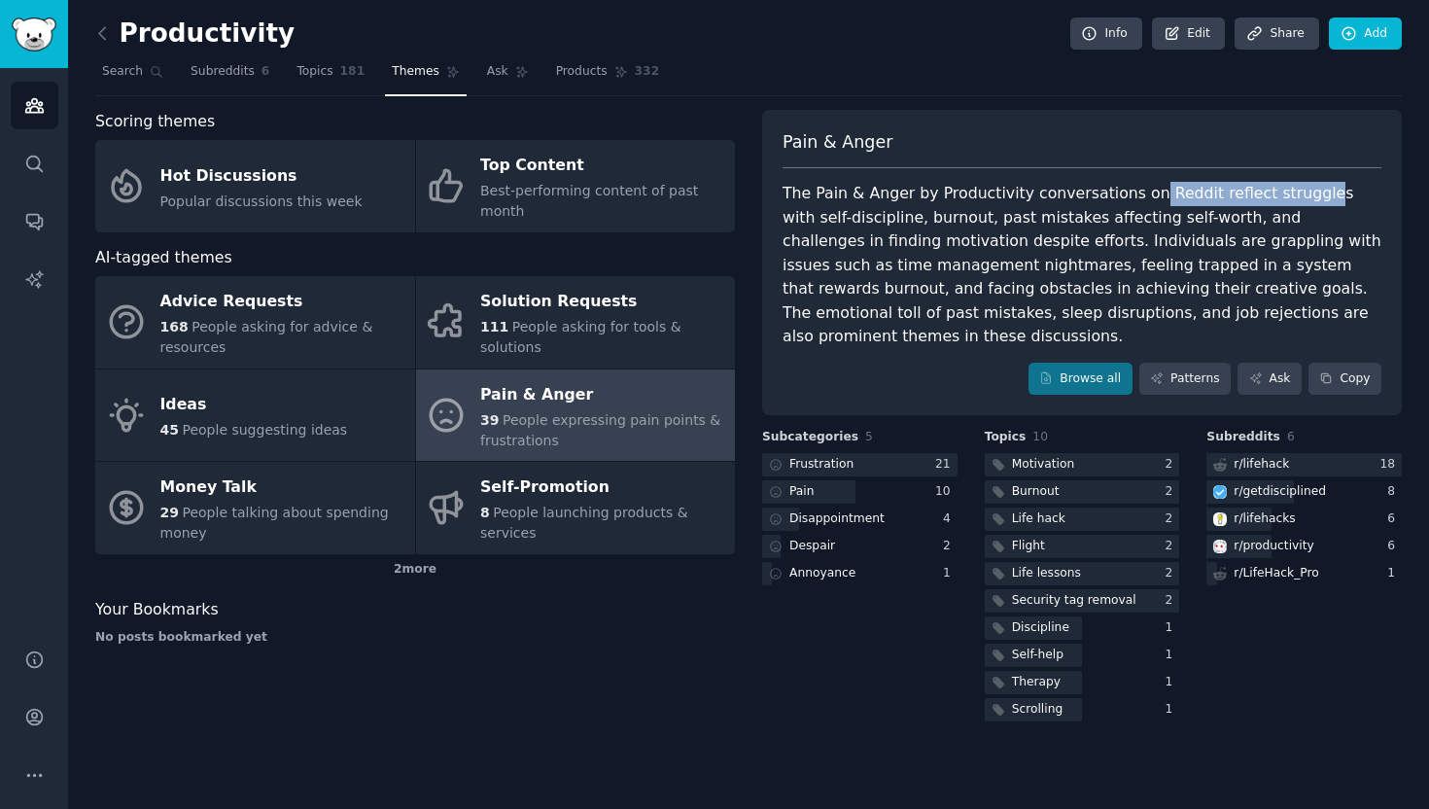
drag, startPoint x: 1133, startPoint y: 188, endPoint x: 1295, endPoint y: 197, distance: 161.6
click at [1295, 197] on div "The Pain & Anger by Productivity conversations on Reddit reflect struggles with…" at bounding box center [1081, 265] width 599 height 167
